Goal: Task Accomplishment & Management: Manage account settings

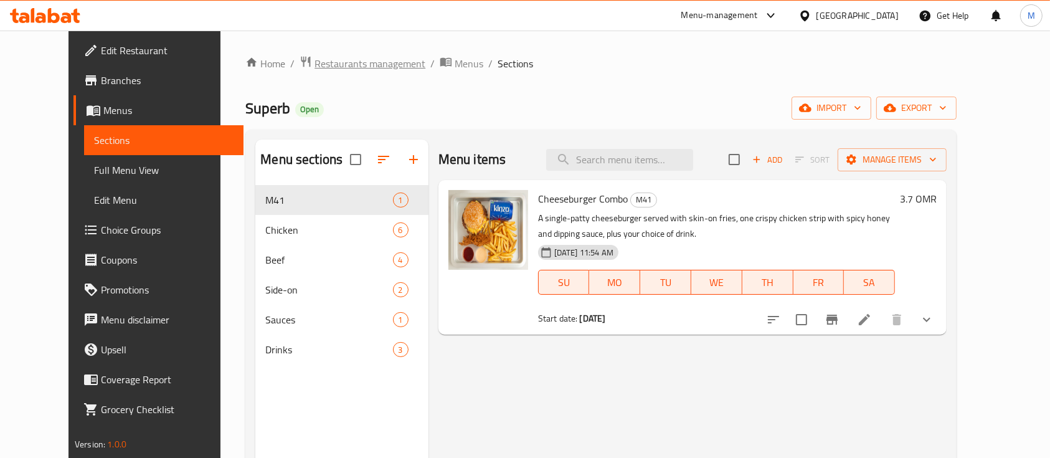
click at [332, 70] on span "Restaurants management" at bounding box center [369, 63] width 111 height 15
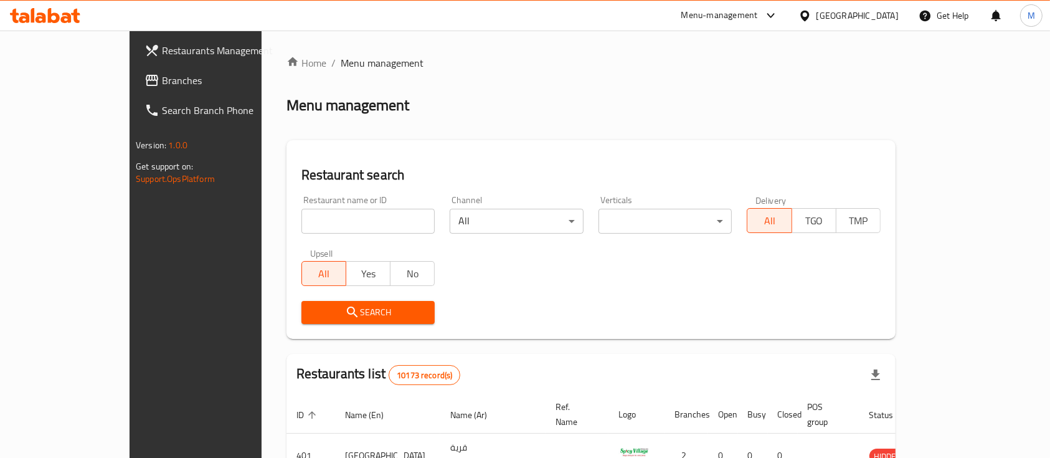
click at [321, 226] on input "search" at bounding box center [368, 221] width 134 height 25
type input "crema's"
click at [345, 306] on span "Search" at bounding box center [368, 313] width 114 height 16
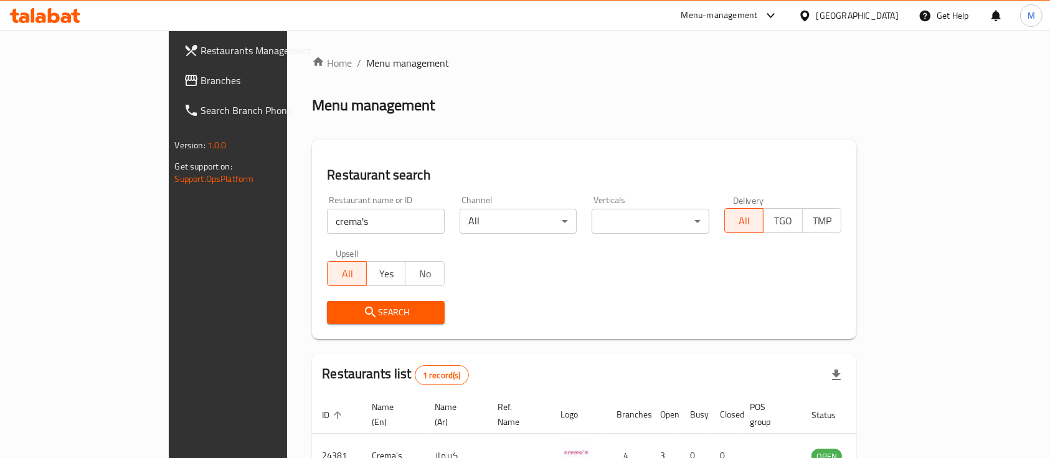
scroll to position [73, 0]
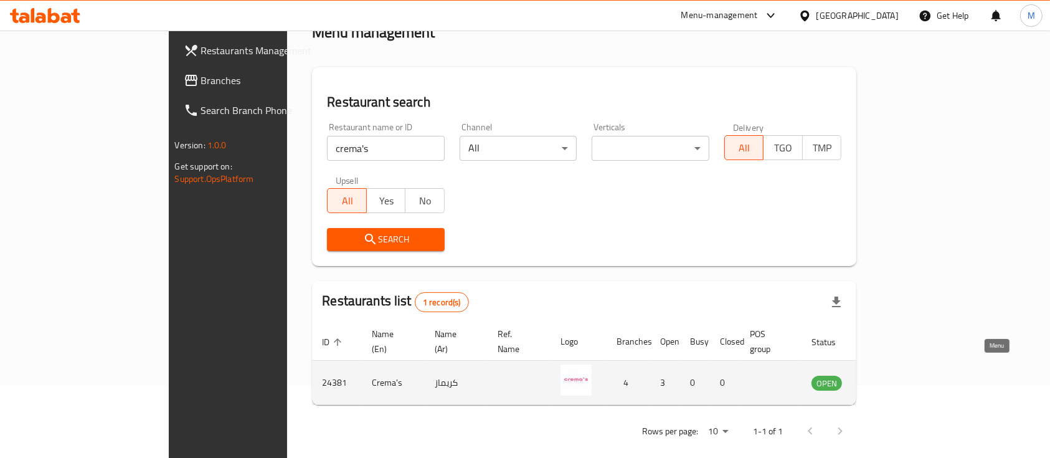
click at [891, 378] on icon "enhanced table" at bounding box center [884, 383] width 14 height 11
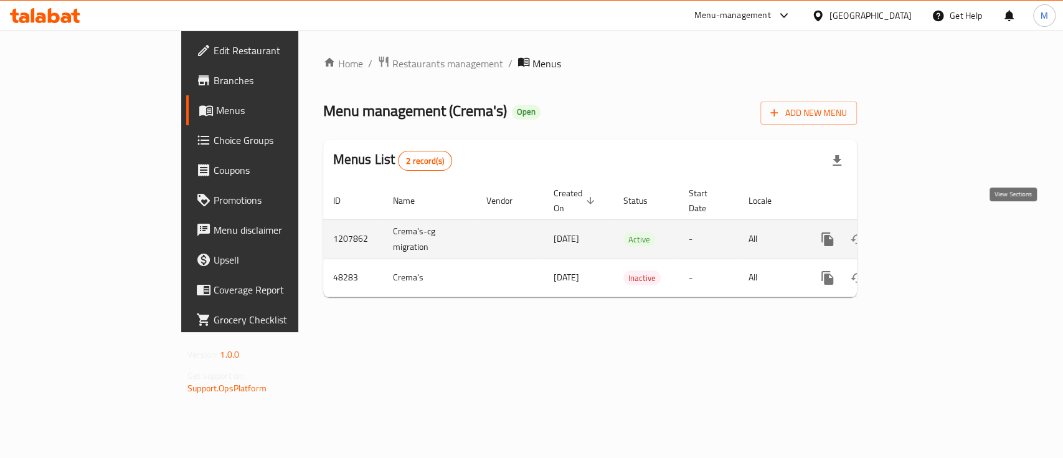
click at [925, 232] on icon "enhanced table" at bounding box center [917, 239] width 15 height 15
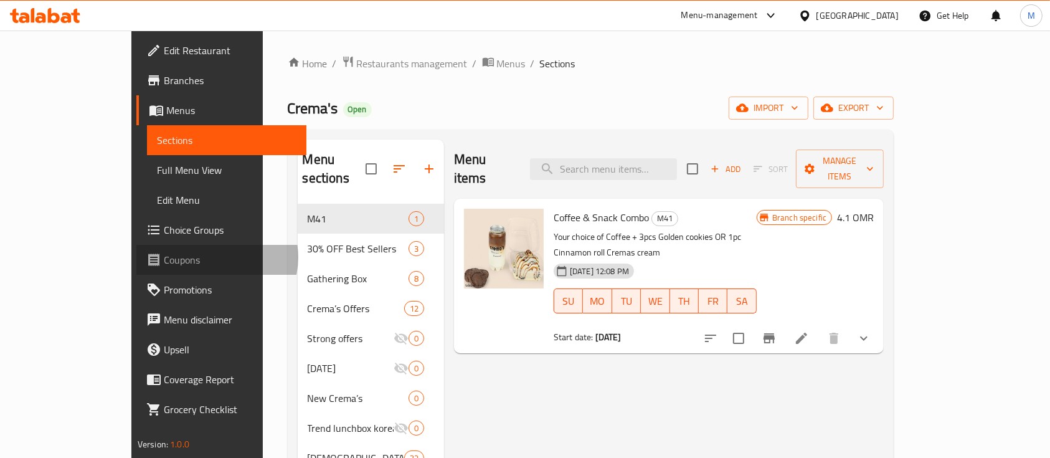
click at [164, 257] on span "Coupons" at bounding box center [230, 259] width 133 height 15
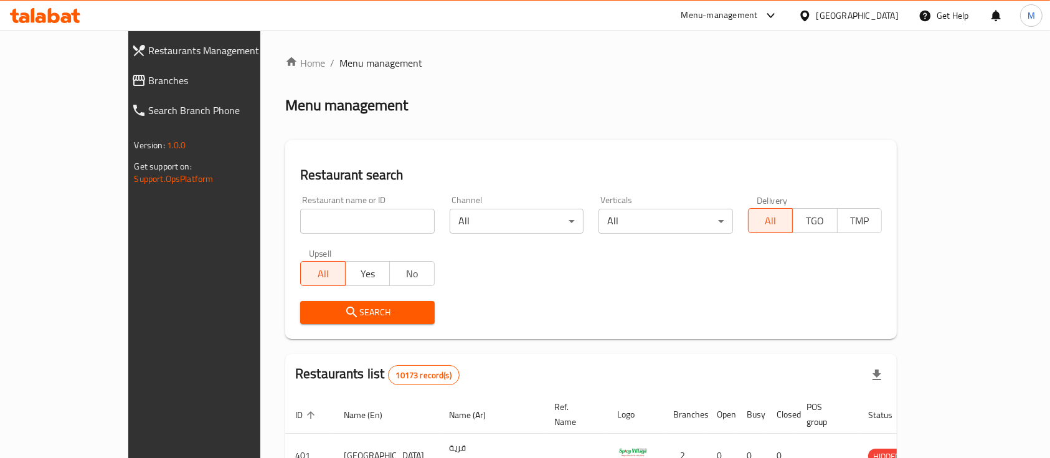
click at [300, 219] on input "search" at bounding box center [367, 221] width 135 height 25
type input "crema's"
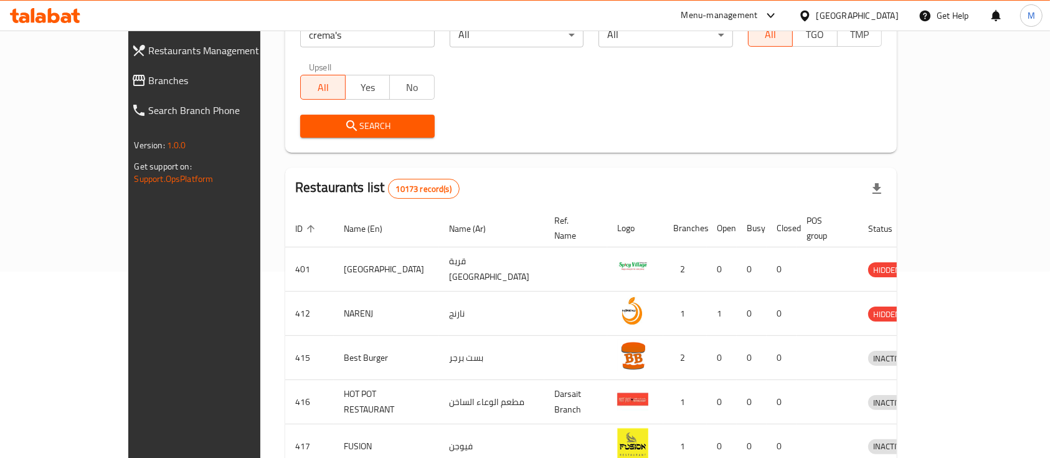
scroll to position [159, 0]
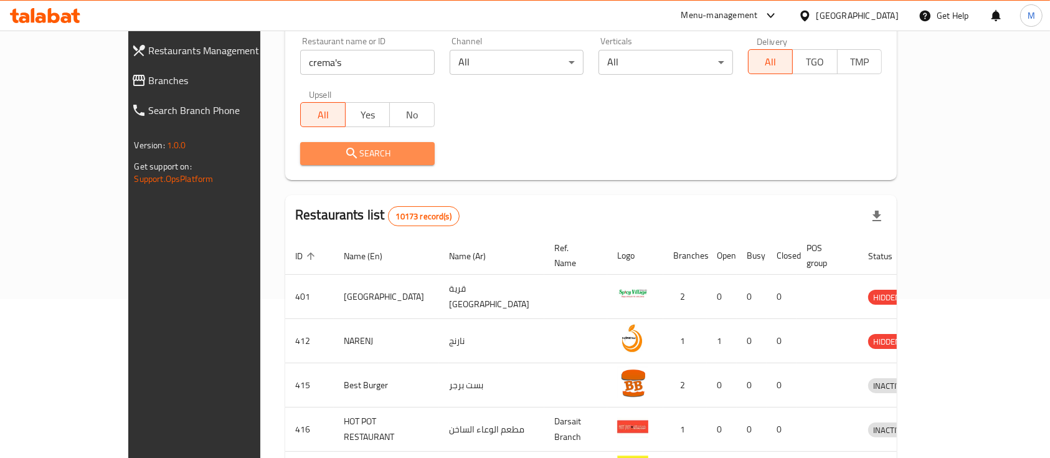
click at [351, 158] on span "Search" at bounding box center [367, 154] width 115 height 16
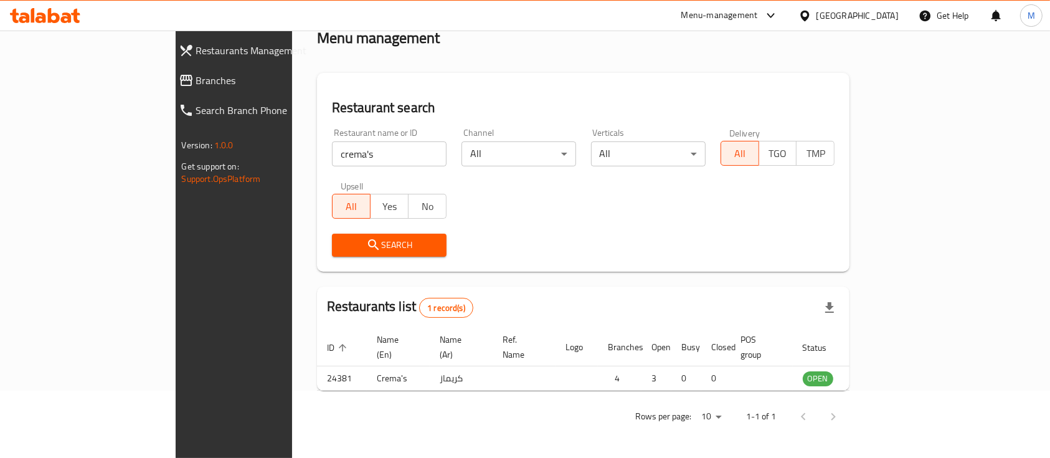
scroll to position [73, 0]
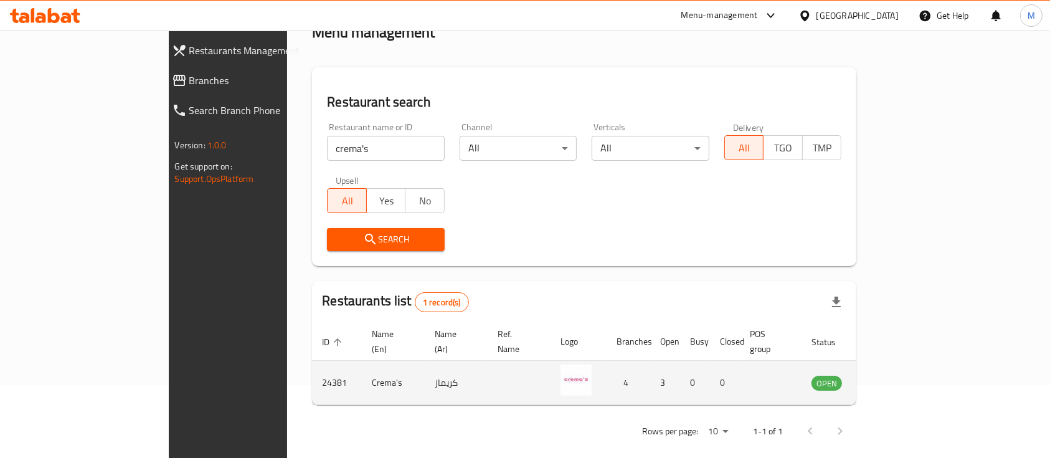
click at [892, 375] on icon "enhanced table" at bounding box center [884, 382] width 15 height 15
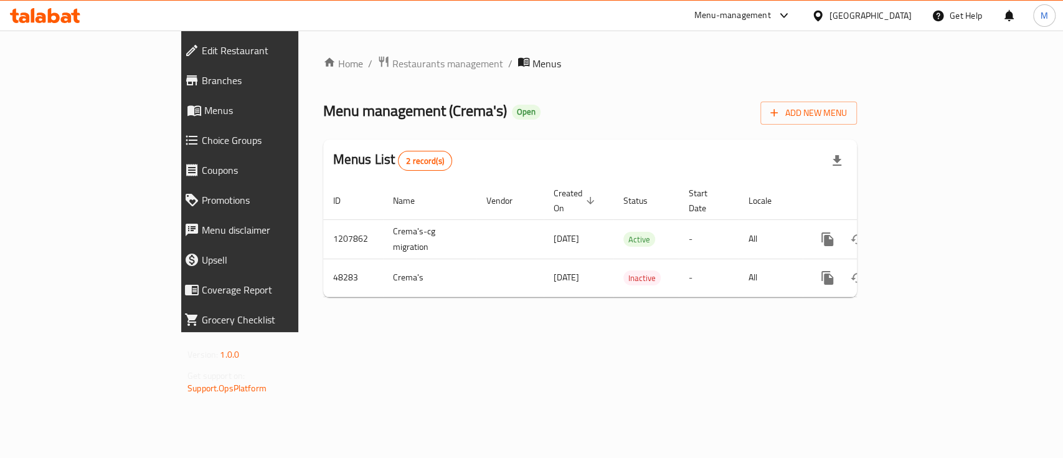
click at [202, 199] on span "Promotions" at bounding box center [275, 199] width 147 height 15
